Goal: Transaction & Acquisition: Subscribe to service/newsletter

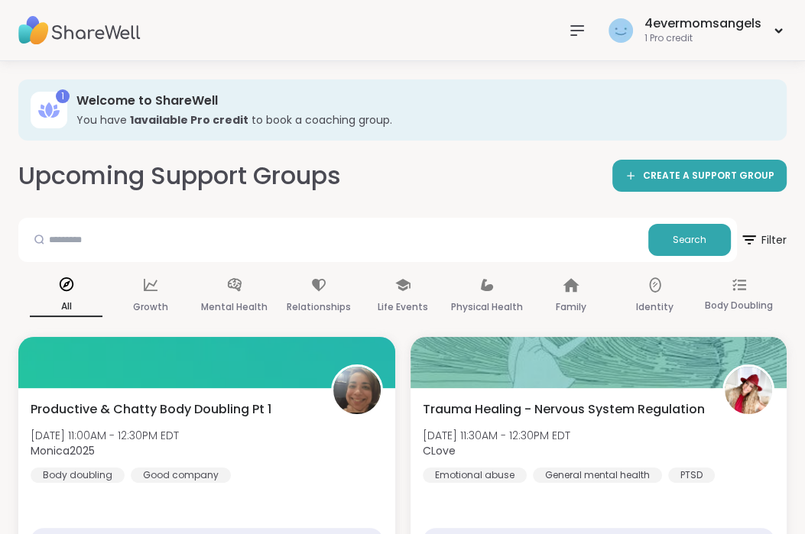
click at [504, 164] on div "Upcoming Support Groups CREATE A SUPPORT GROUP" at bounding box center [402, 176] width 768 height 34
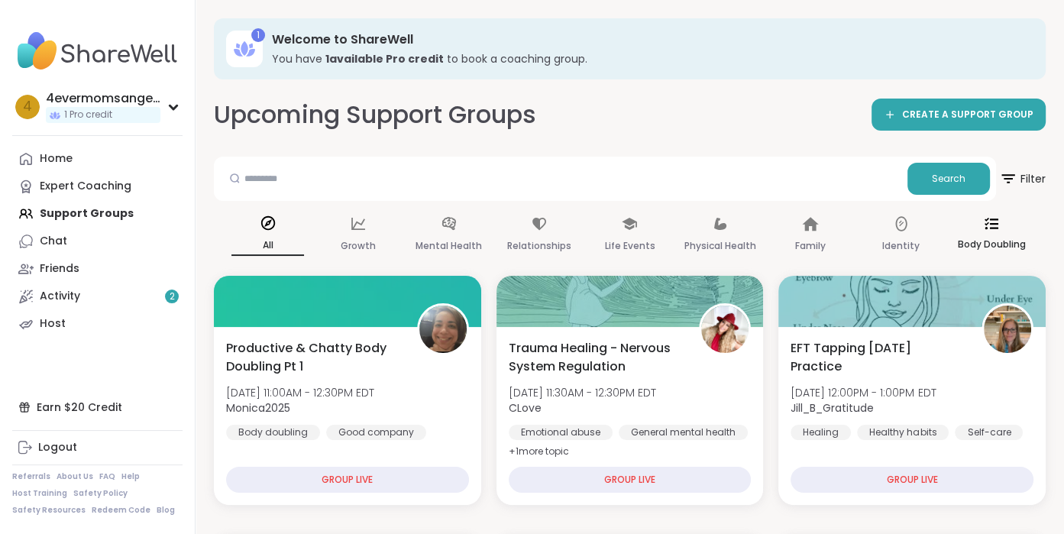
click at [804, 222] on icon at bounding box center [992, 224] width 14 height 14
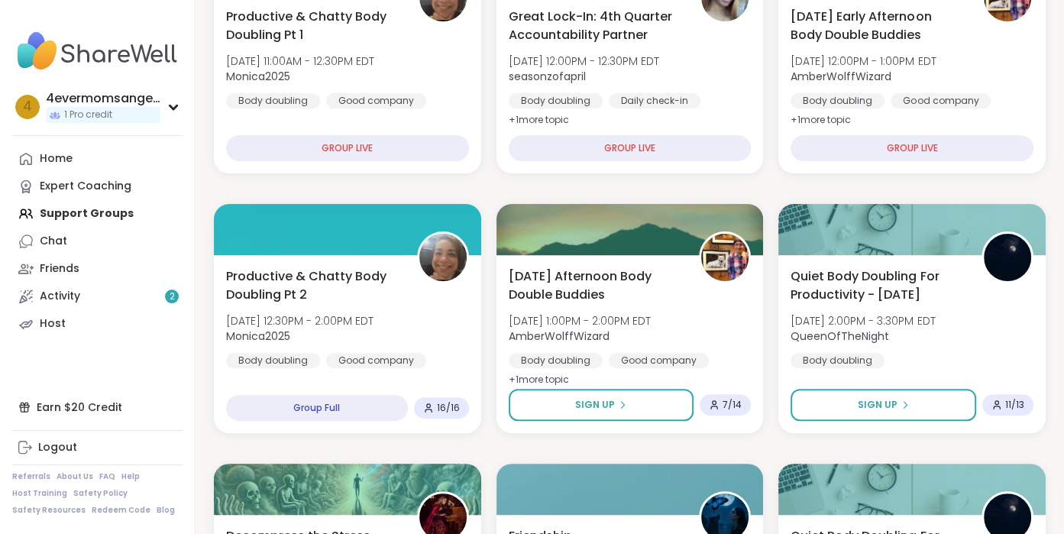
scroll to position [535, 0]
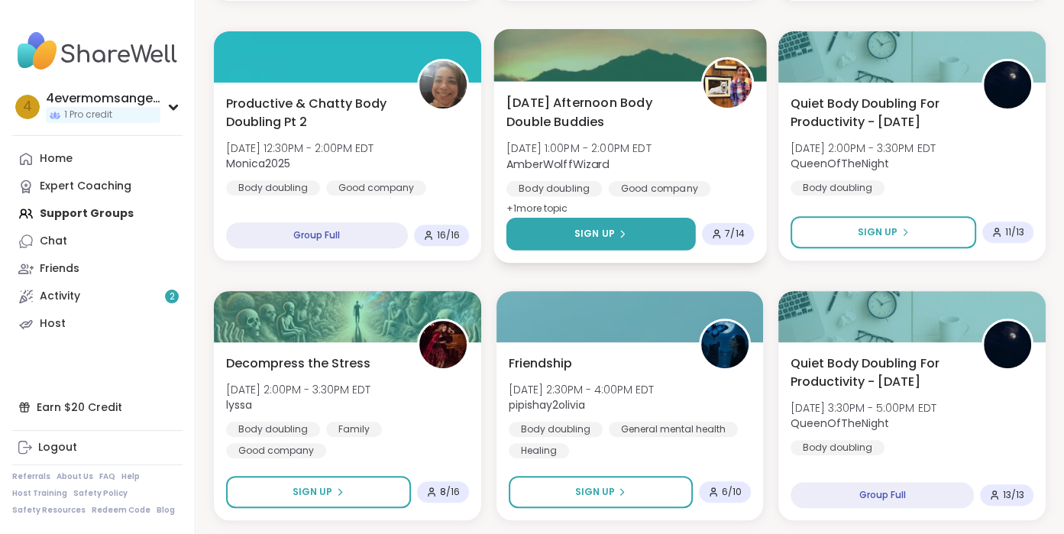
click at [667, 232] on button "Sign Up" at bounding box center [600, 234] width 189 height 33
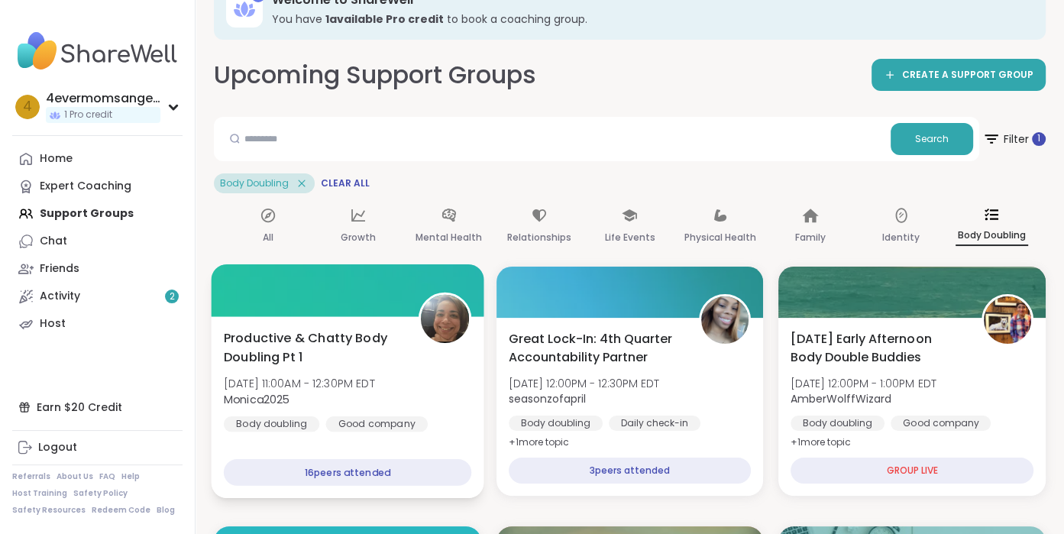
scroll to position [0, 0]
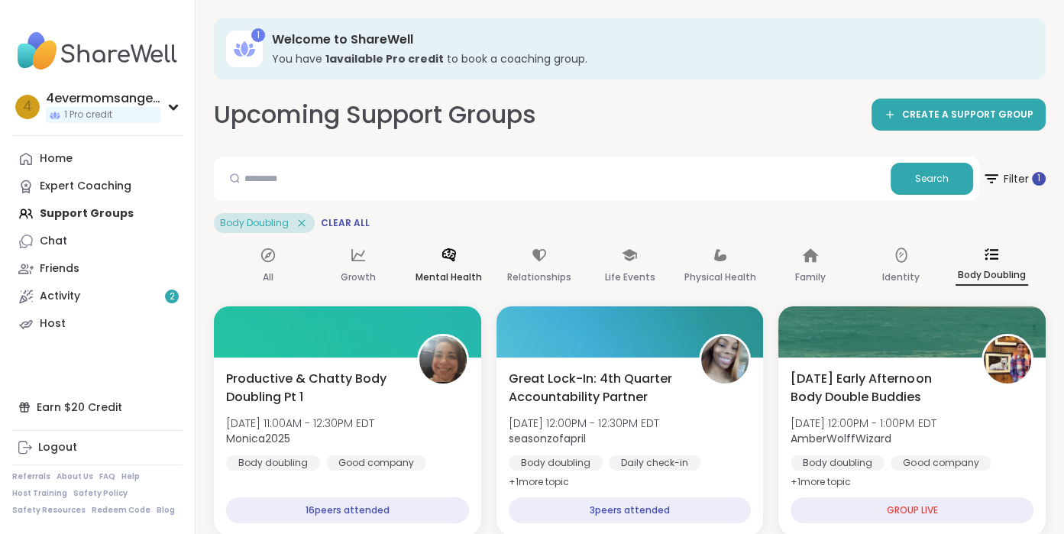
click at [445, 264] on div "Mental Health" at bounding box center [449, 266] width 73 height 55
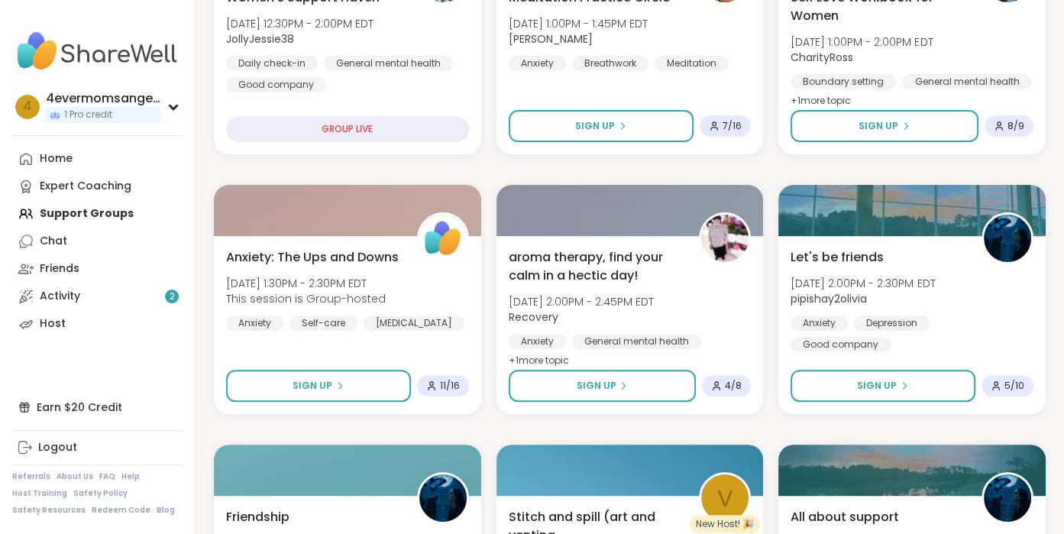
scroll to position [153, 0]
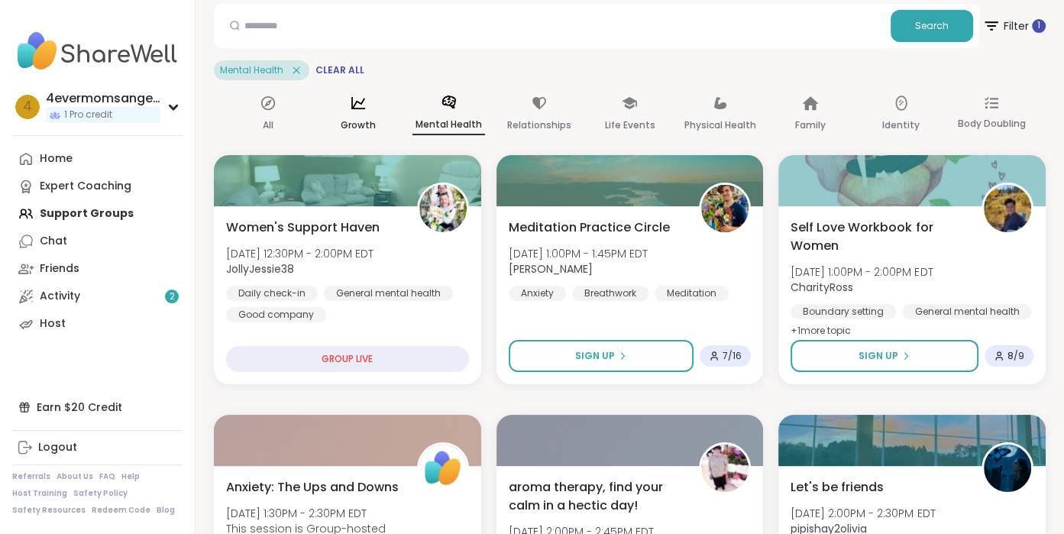
click at [377, 109] on div "Growth" at bounding box center [358, 114] width 73 height 57
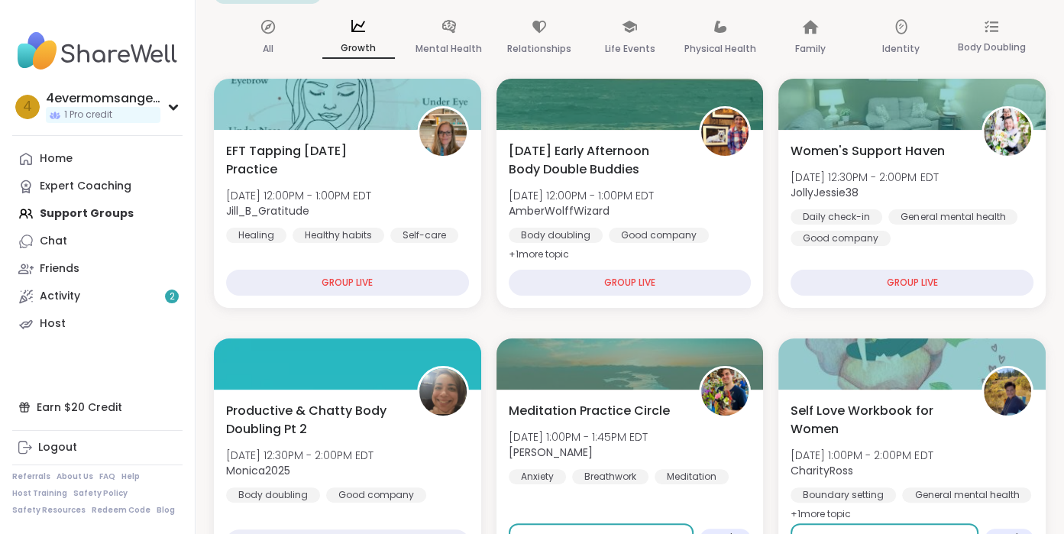
scroll to position [0, 0]
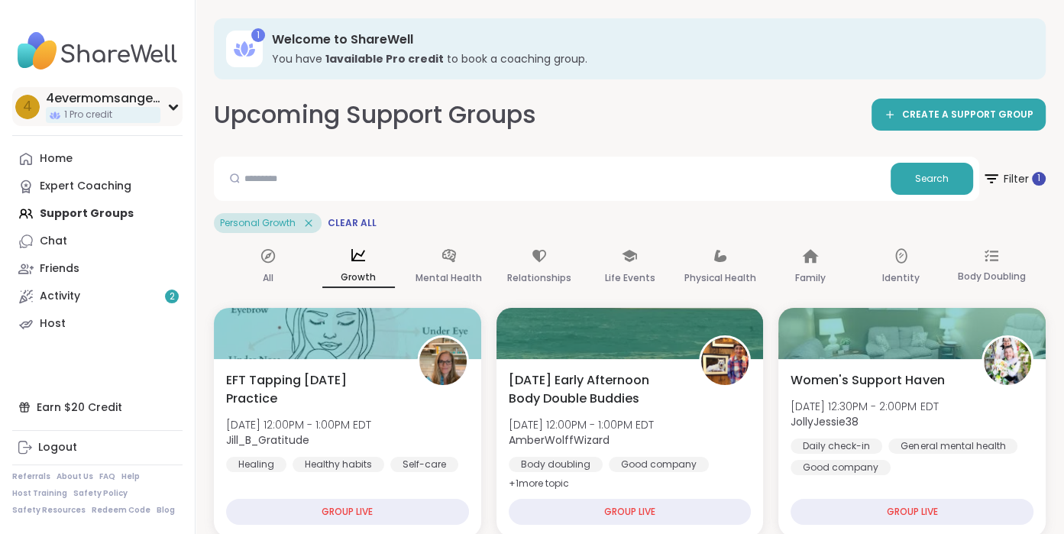
click at [150, 107] on div "1 Pro credit" at bounding box center [103, 115] width 115 height 16
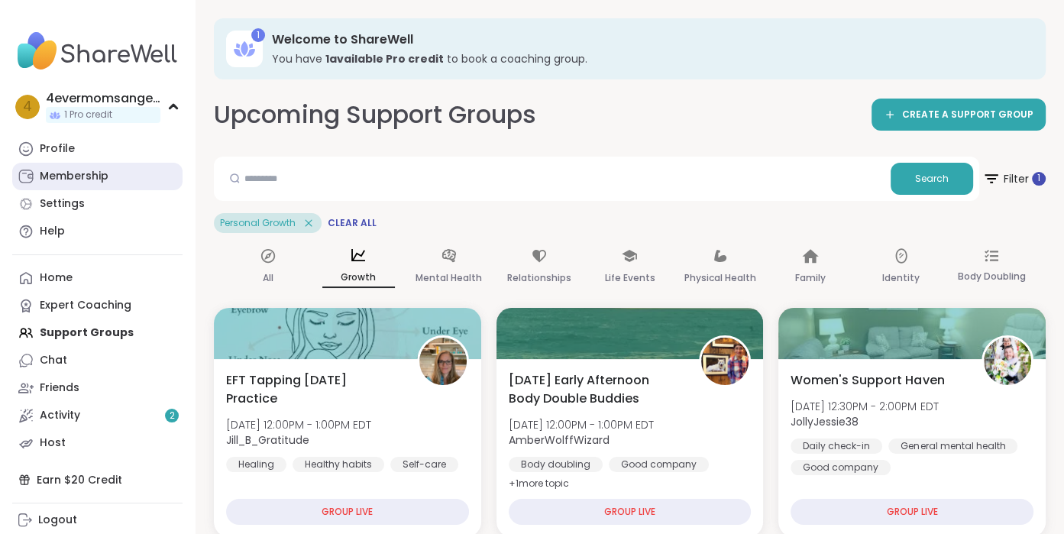
click at [66, 182] on div "Membership" at bounding box center [74, 176] width 69 height 15
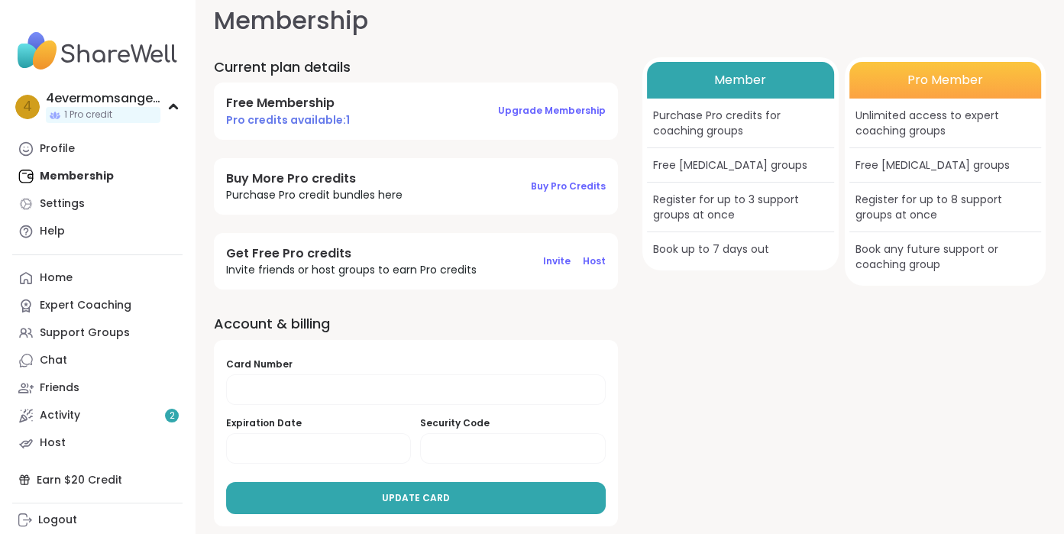
scroll to position [24, 0]
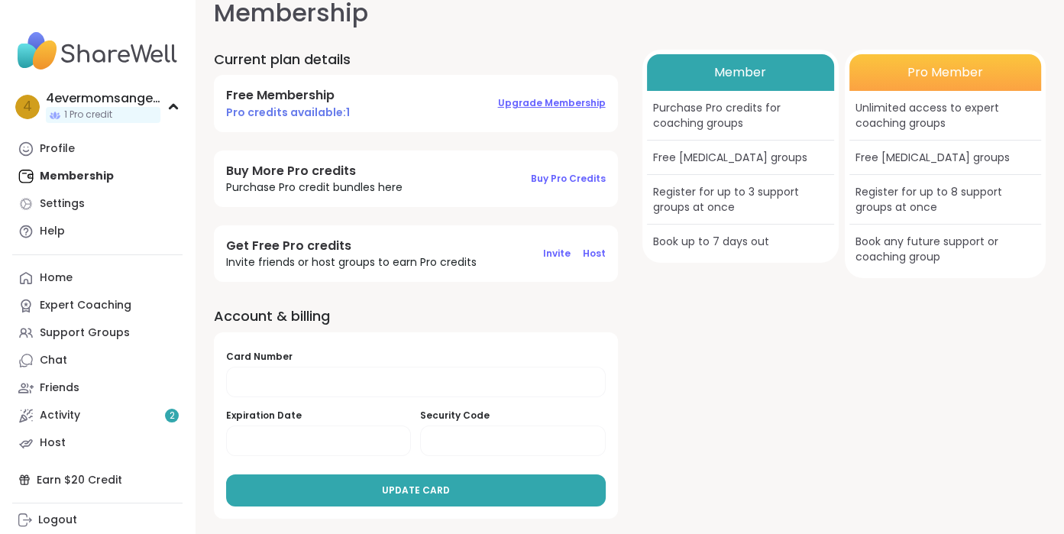
click at [533, 97] on span "Upgrade Membership" at bounding box center [552, 102] width 108 height 13
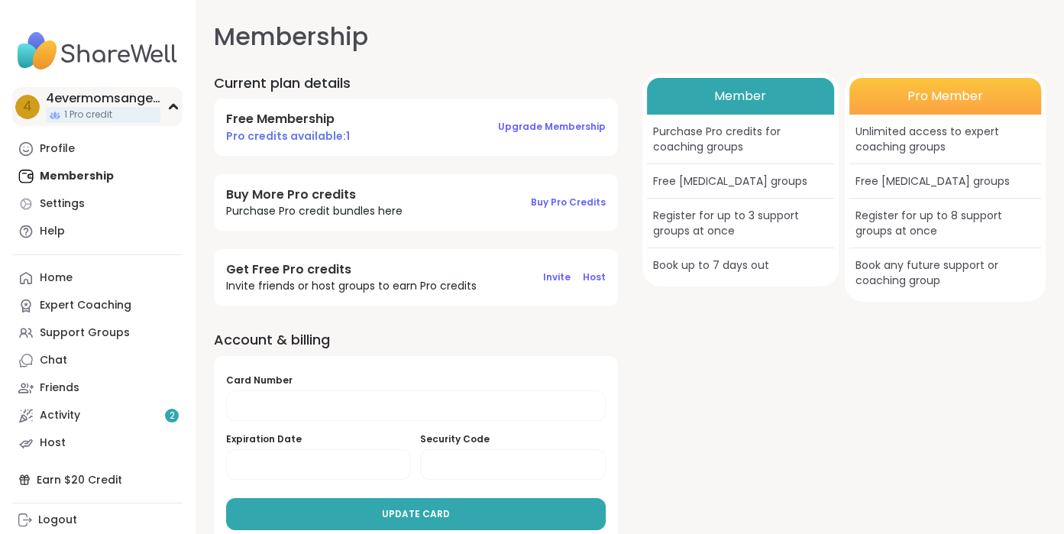
click at [89, 98] on div "4evermomsangels" at bounding box center [103, 98] width 115 height 17
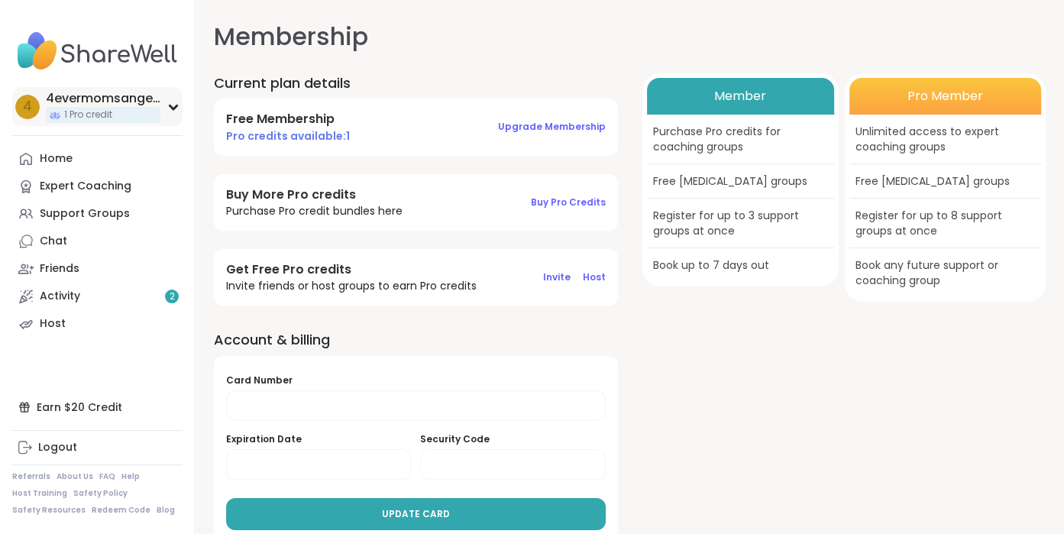
click at [89, 98] on div "4evermomsangels" at bounding box center [103, 98] width 115 height 17
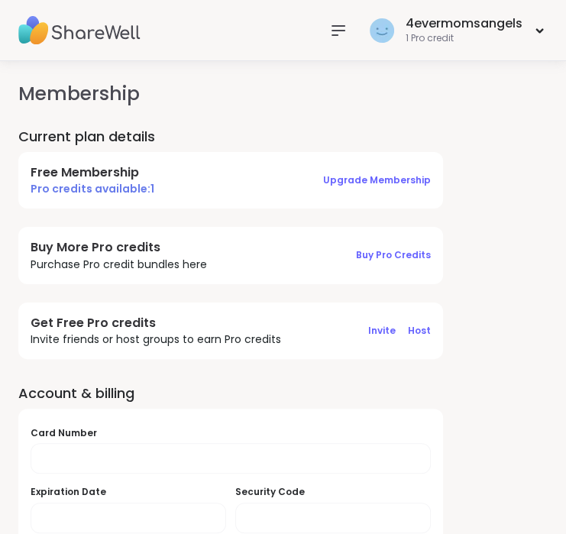
click at [364, 91] on h1 "Membership" at bounding box center [283, 93] width 530 height 29
